Goal: Use online tool/utility: Utilize a website feature to perform a specific function

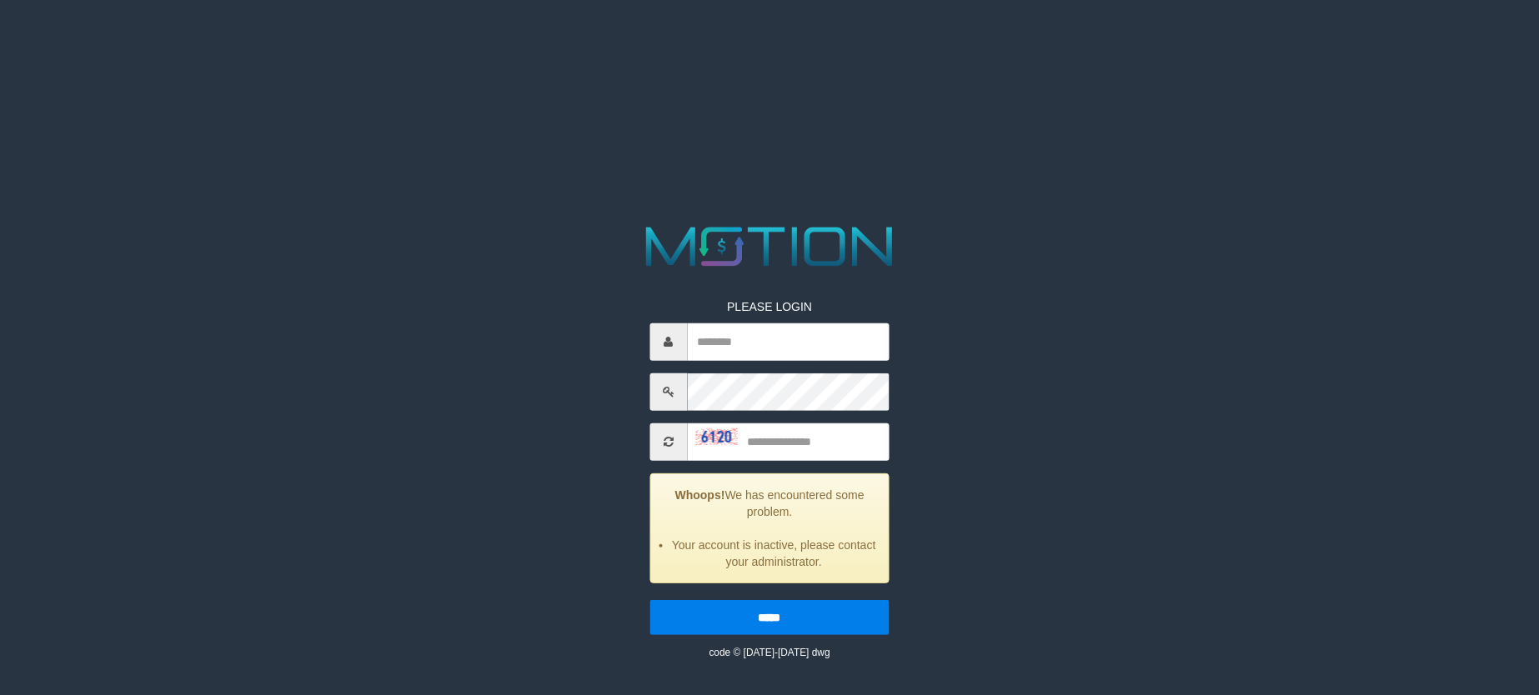
click at [288, 42] on html "PLEASE LOGIN Whoops! We has encountered some problem. Your account is inactive,…" at bounding box center [769, 21] width 1539 height 42
click at [831, 442] on input "text" at bounding box center [788, 442] width 203 height 38
type input "*"
type input "**********"
type input "****"
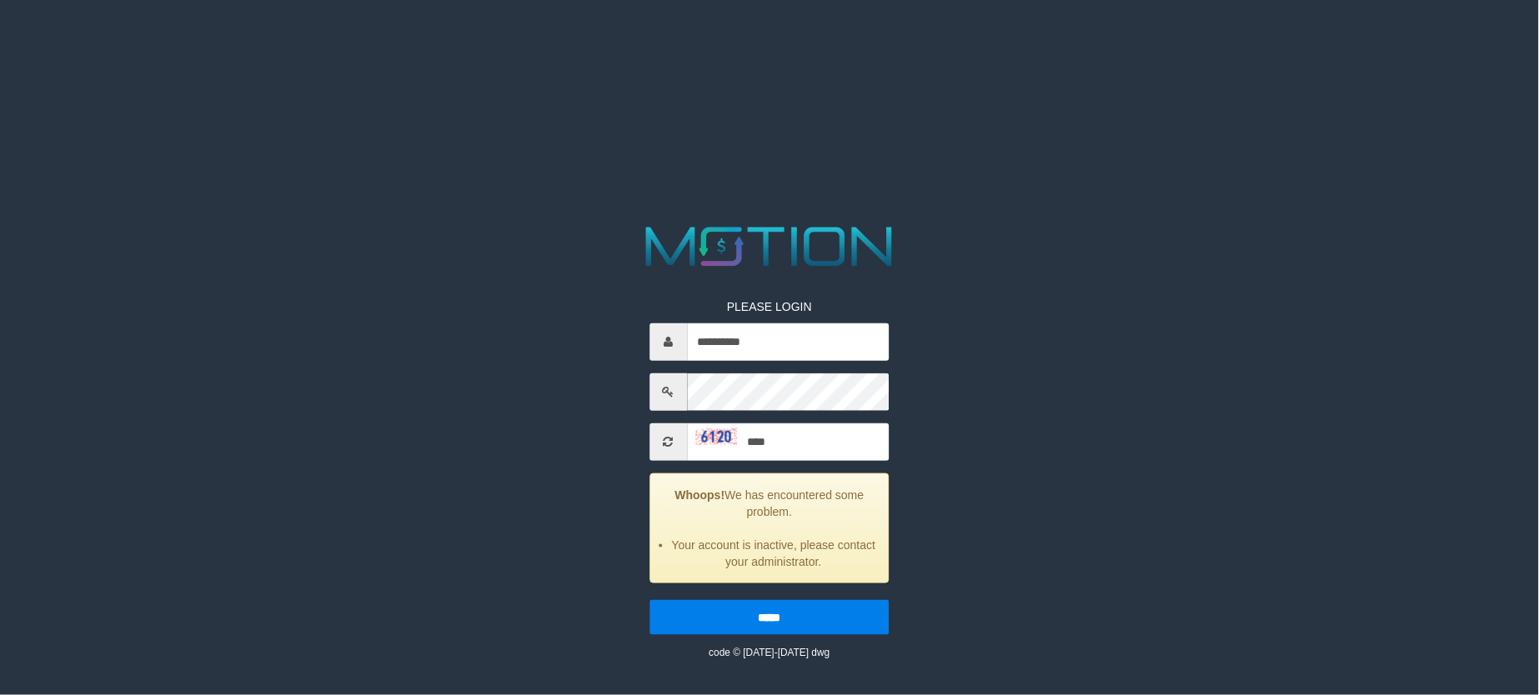
click at [649, 599] on input "*****" at bounding box center [769, 616] width 240 height 35
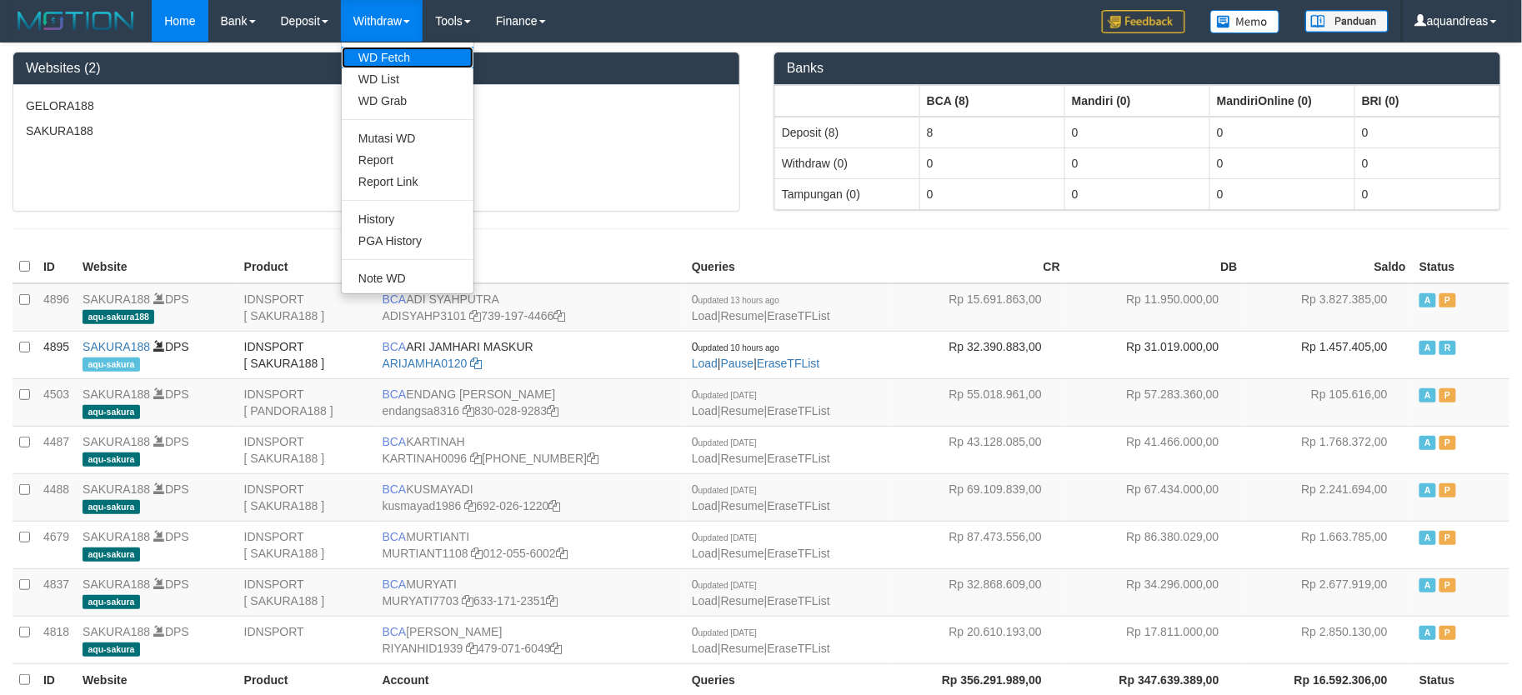
click at [409, 65] on link "WD Fetch" at bounding box center [408, 58] width 132 height 22
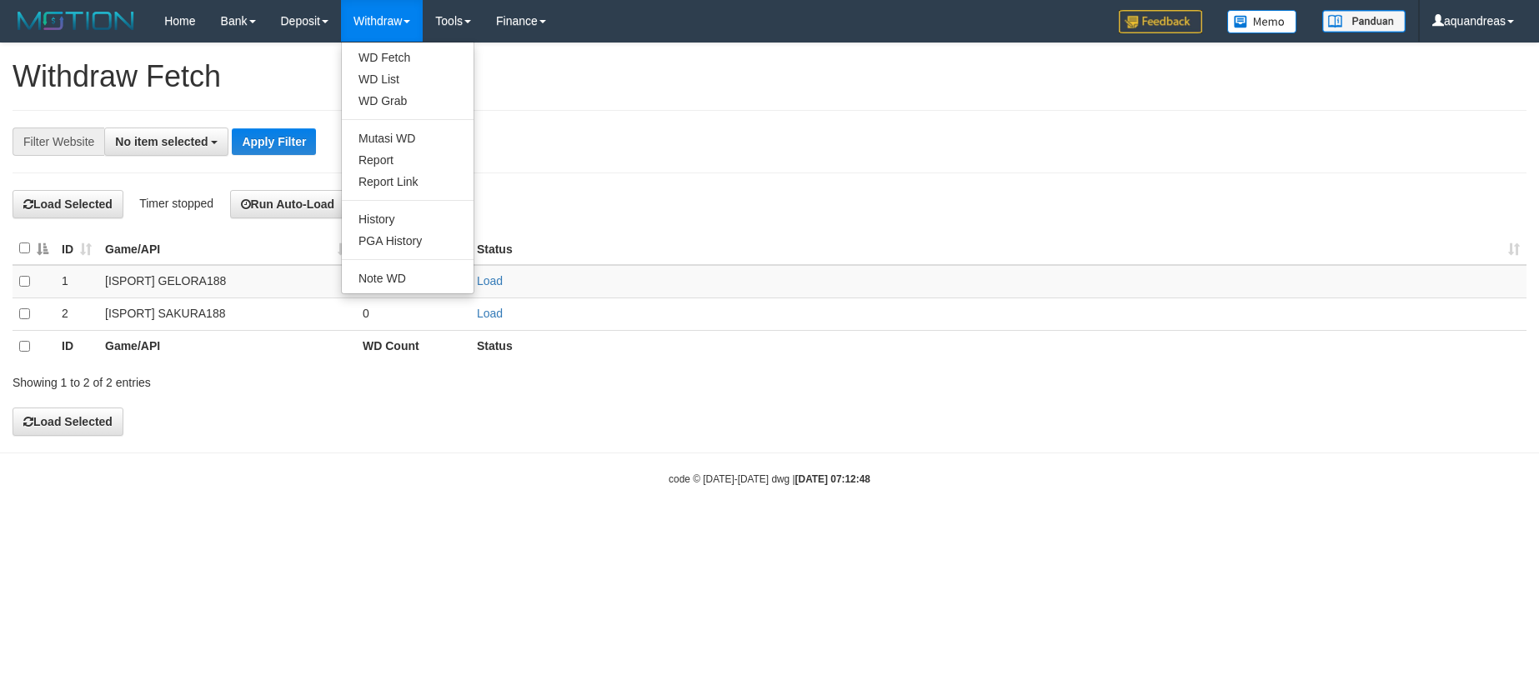
select select
click at [407, 77] on link "WD List" at bounding box center [408, 79] width 132 height 22
click at [28, 251] on th at bounding box center [34, 249] width 43 height 33
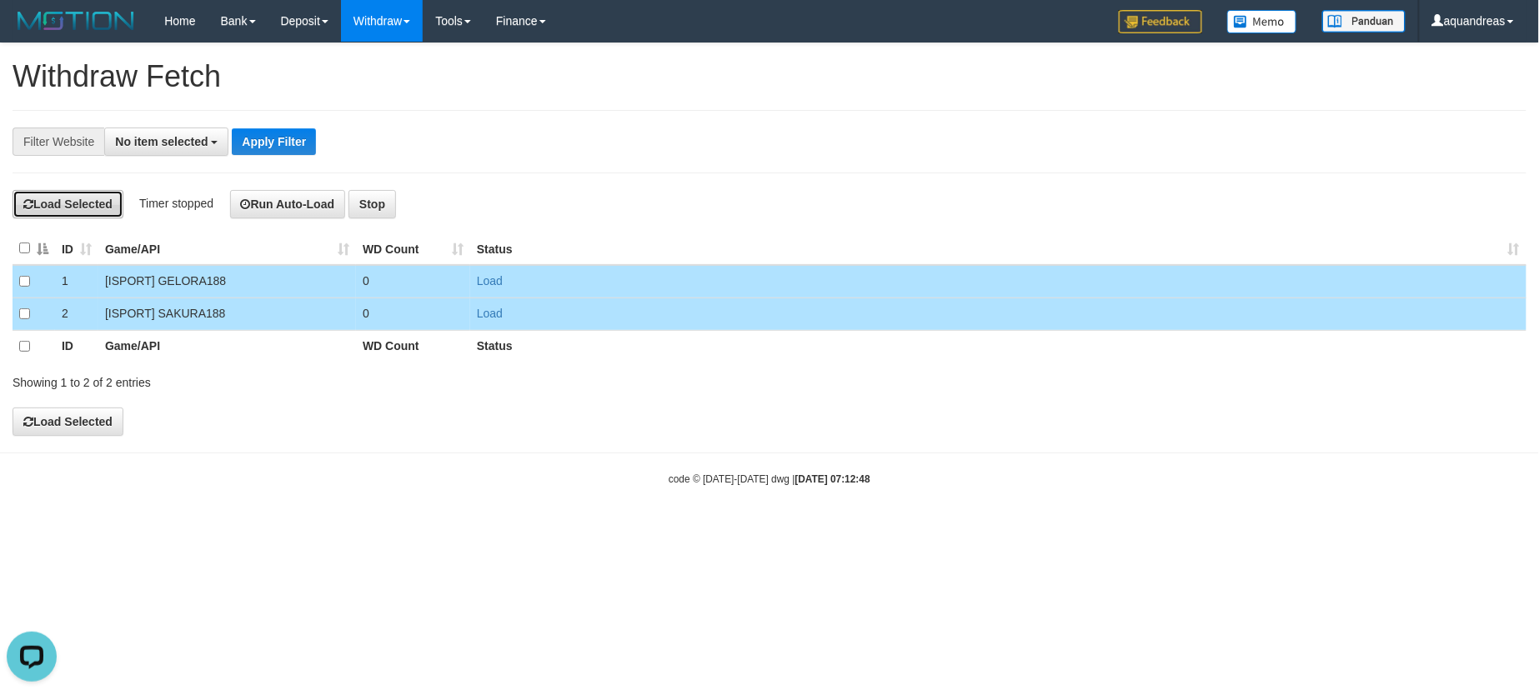
click at [82, 213] on button "Load Selected" at bounding box center [68, 204] width 111 height 28
click at [305, 198] on button "Run Auto-Load" at bounding box center [288, 204] width 116 height 28
click at [305, 198] on button "Run Auto-Load" at bounding box center [291, 204] width 116 height 28
click at [308, 198] on button "Run Auto-Load" at bounding box center [291, 204] width 116 height 28
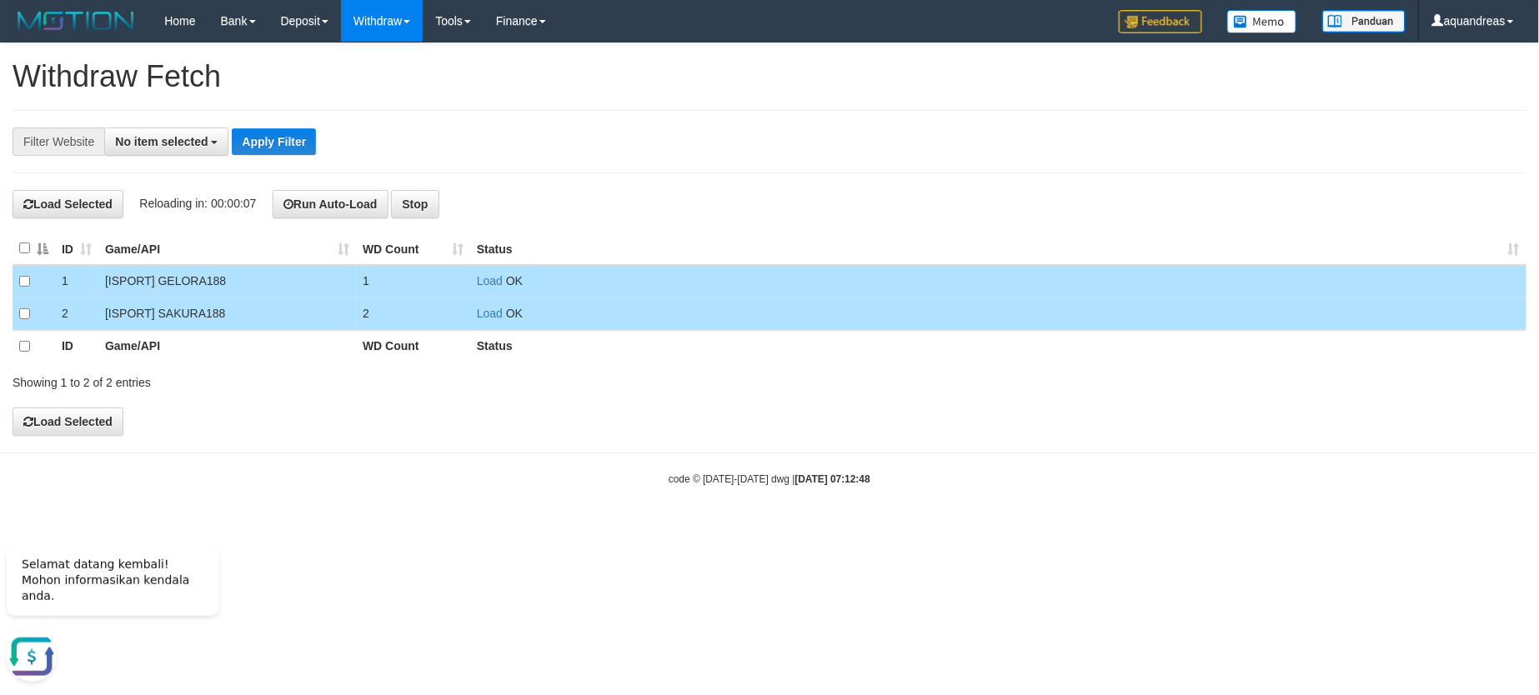
drag, startPoint x: 1512, startPoint y: 325, endPoint x: 1376, endPoint y: 222, distance: 170.7
click at [1508, 322] on td "Load OK" at bounding box center [998, 314] width 1056 height 33
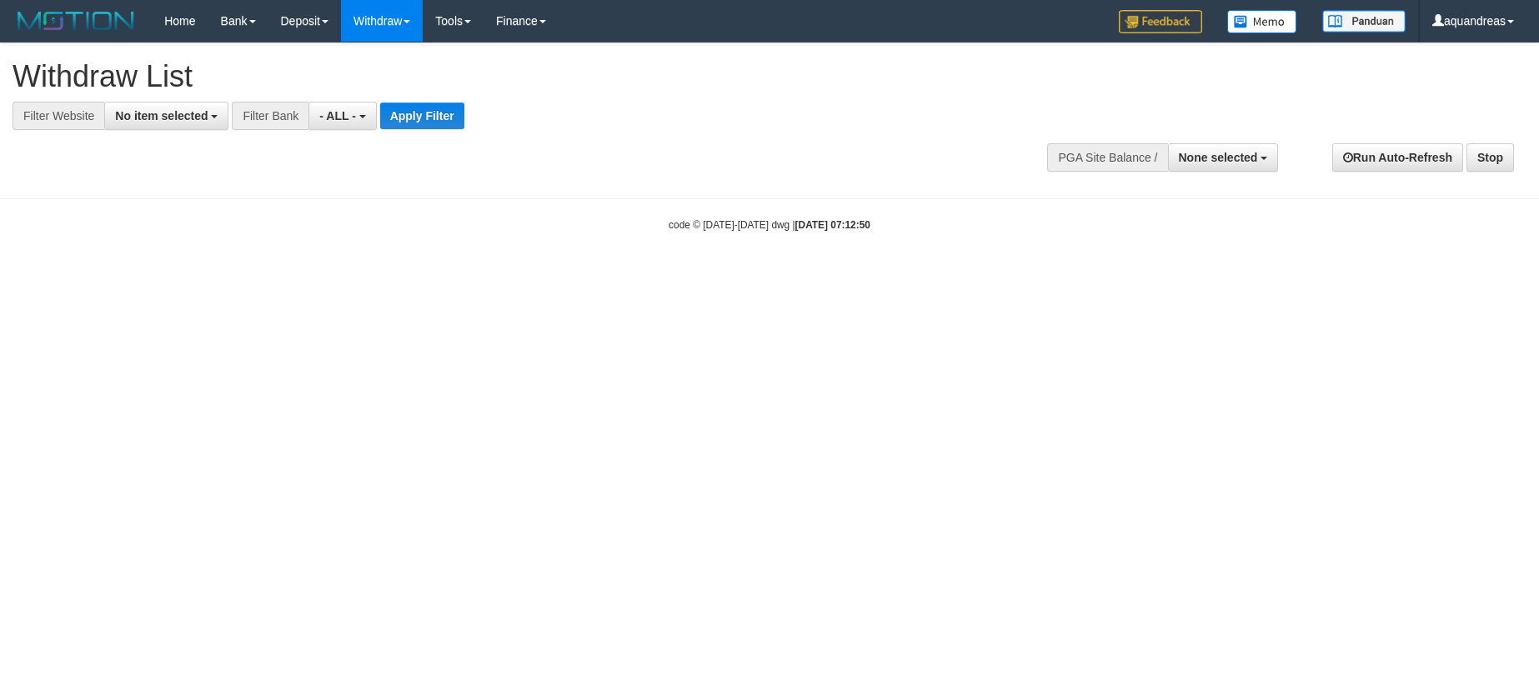
select select
